Goal: Browse casually

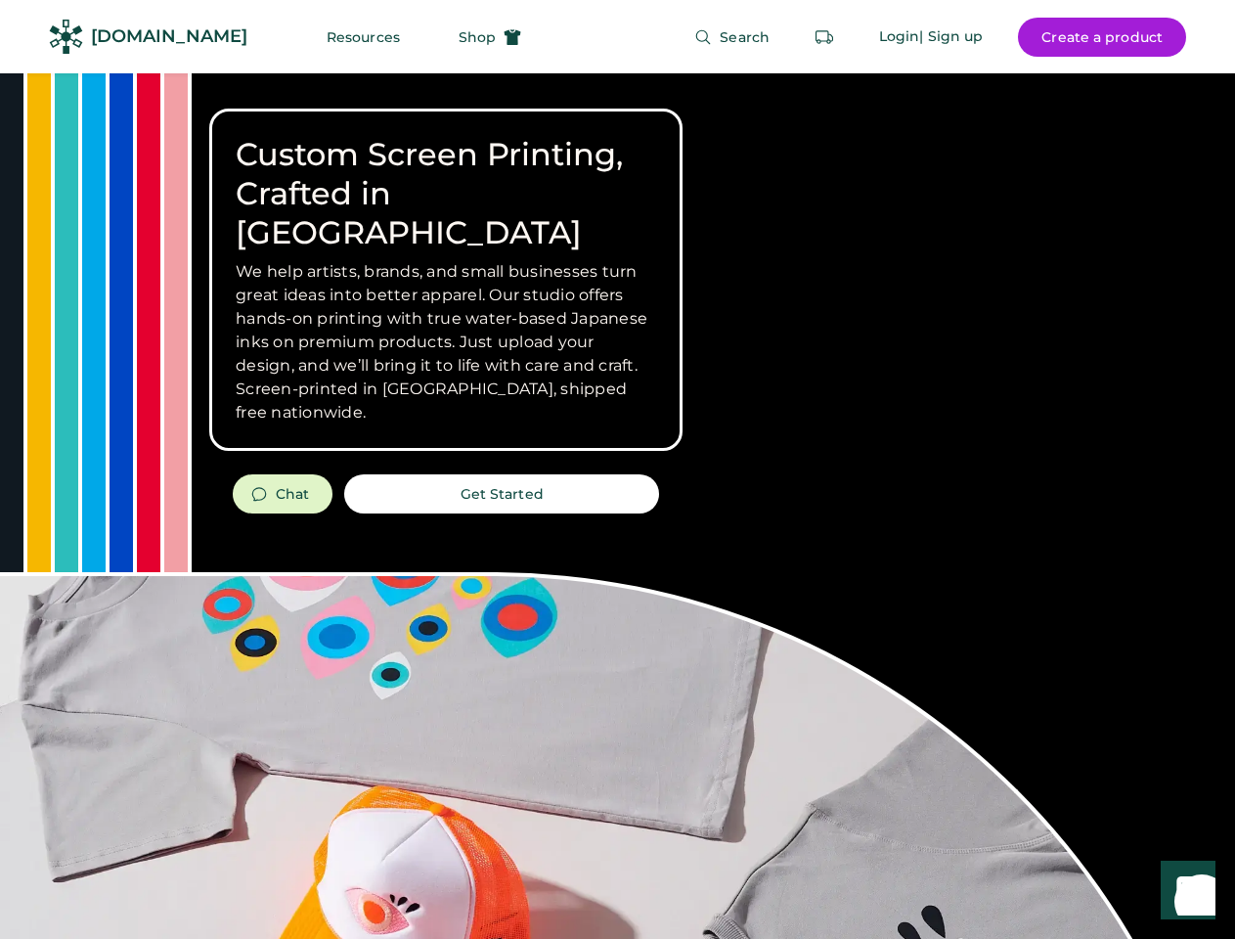
click at [617, 469] on div "Custom Screen Printing, Crafted in [GEOGRAPHIC_DATA] We help artists, brands, a…" at bounding box center [617, 694] width 1235 height 1242
click at [617, 506] on div "Custom Screen Printing, Crafted in [GEOGRAPHIC_DATA] We help artists, brands, a…" at bounding box center [617, 694] width 1235 height 1242
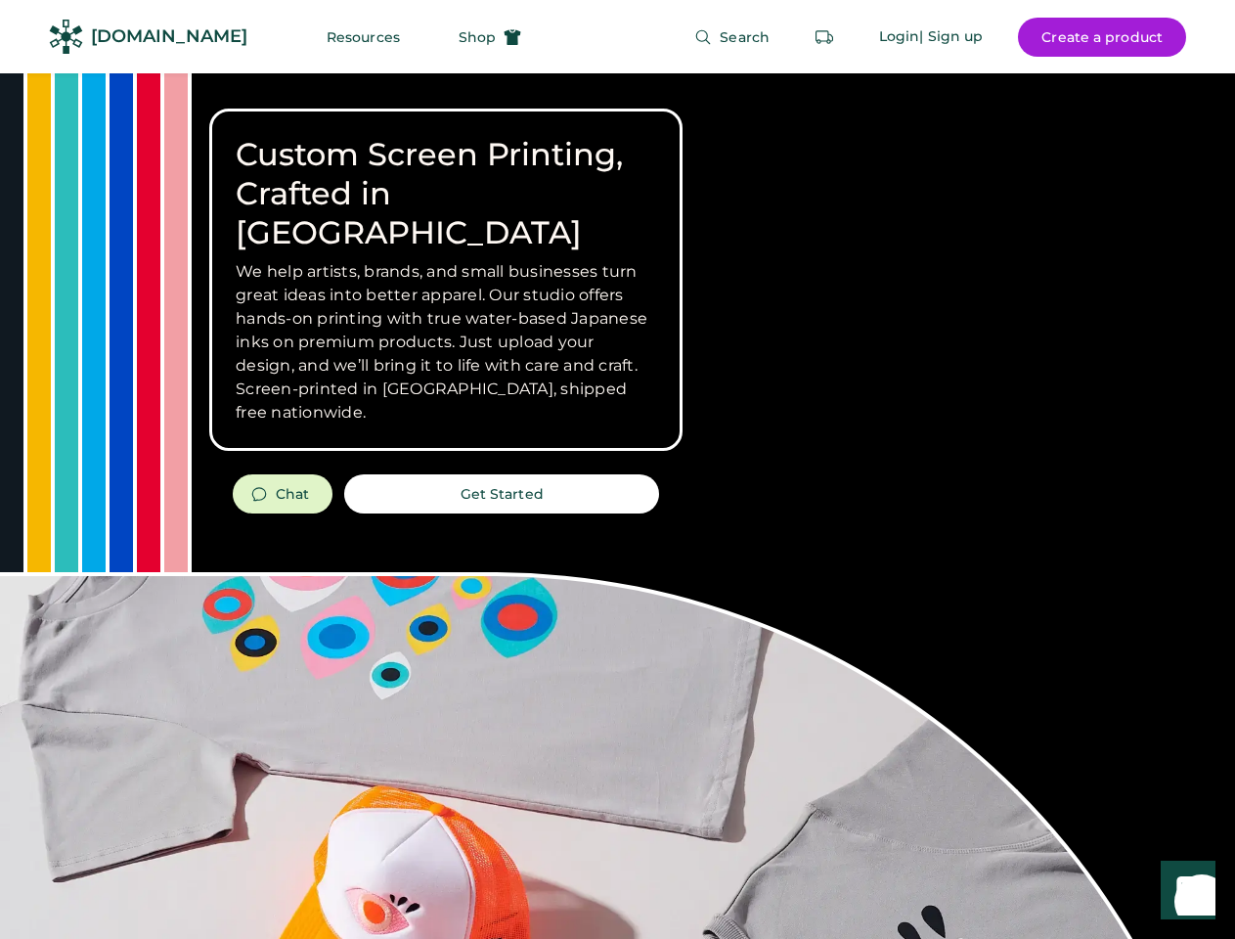
click at [617, 506] on div "Custom Screen Printing, Crafted in [GEOGRAPHIC_DATA] We help artists, brands, a…" at bounding box center [617, 694] width 1235 height 1242
click at [446, 280] on h3 "We help artists, brands, and small businesses turn great ideas into better appa…" at bounding box center [446, 342] width 420 height 164
click at [446, 260] on h3 "We help artists, brands, and small businesses turn great ideas into better appa…" at bounding box center [446, 342] width 420 height 164
click at [446, 174] on h1 "Custom Screen Printing, Crafted in [GEOGRAPHIC_DATA]" at bounding box center [446, 193] width 420 height 117
